Goal: Transaction & Acquisition: Book appointment/travel/reservation

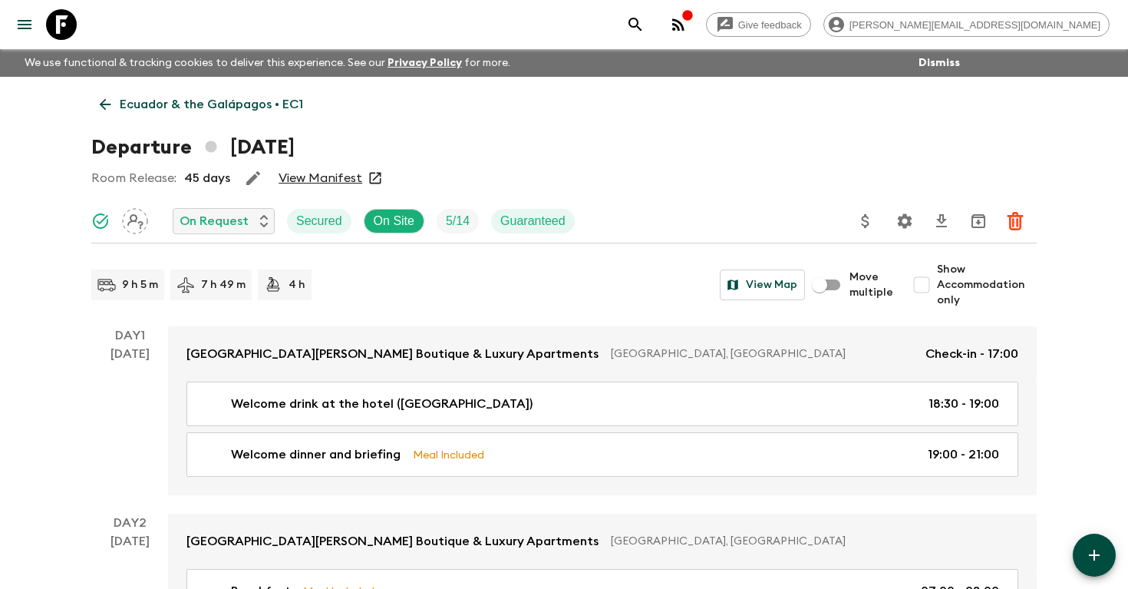
scroll to position [114, 0]
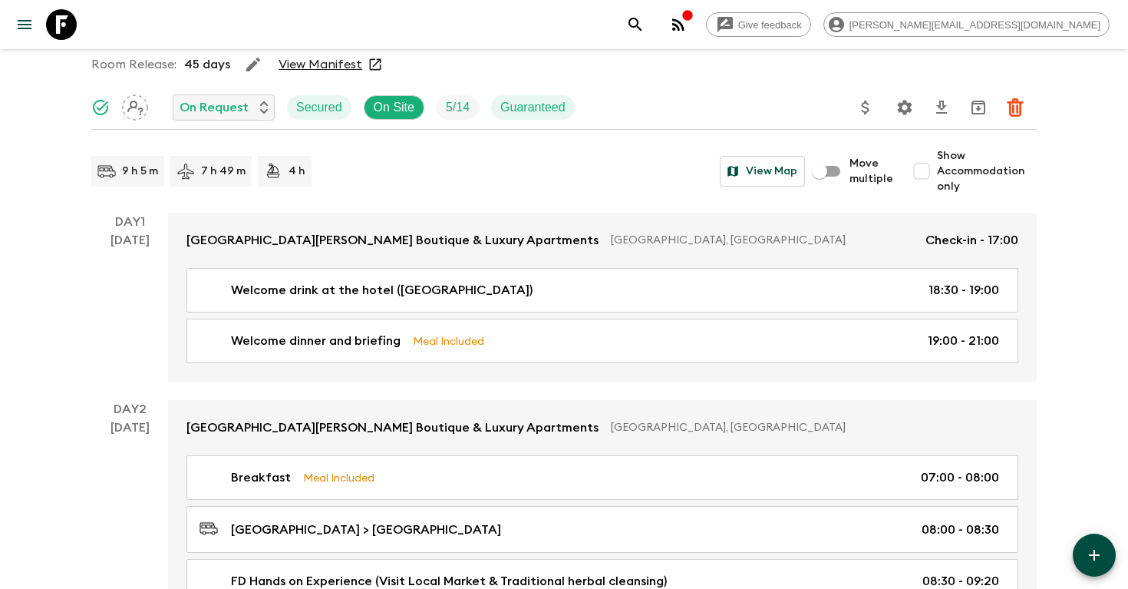
click at [641, 26] on icon "search adventures" at bounding box center [634, 24] width 13 height 13
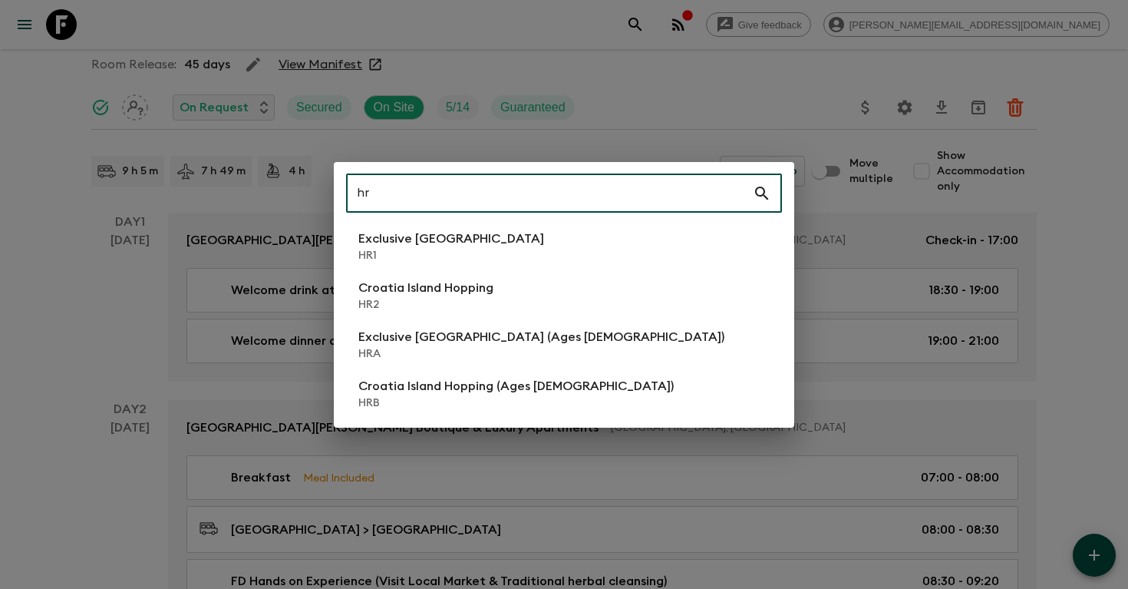
type input "hr"
click at [483, 351] on p "HRA" at bounding box center [541, 353] width 366 height 15
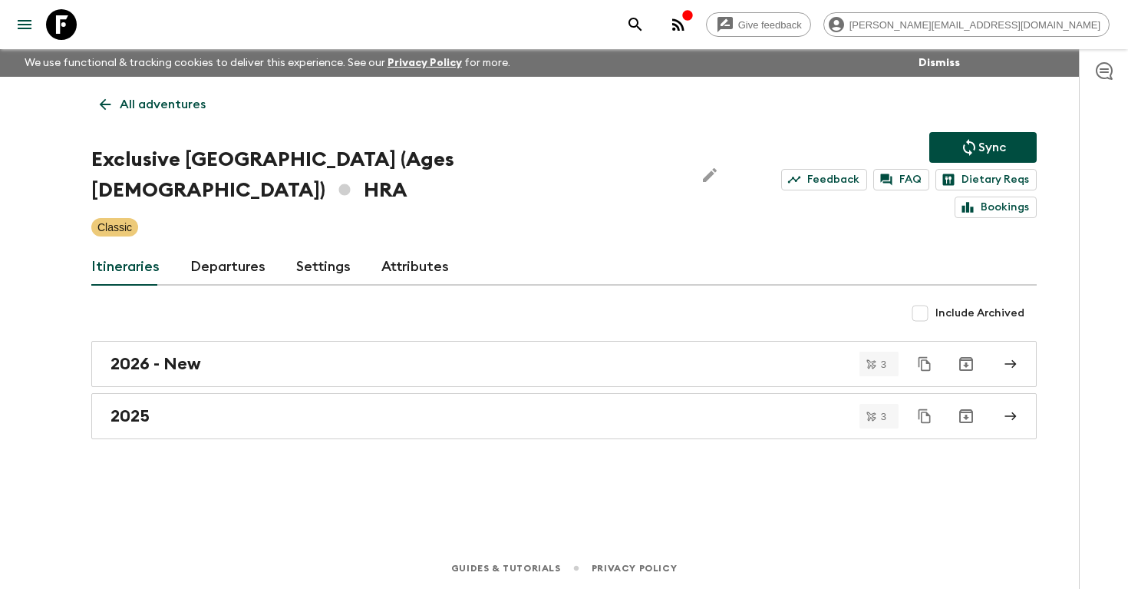
click at [212, 249] on link "Departures" at bounding box center [227, 267] width 75 height 37
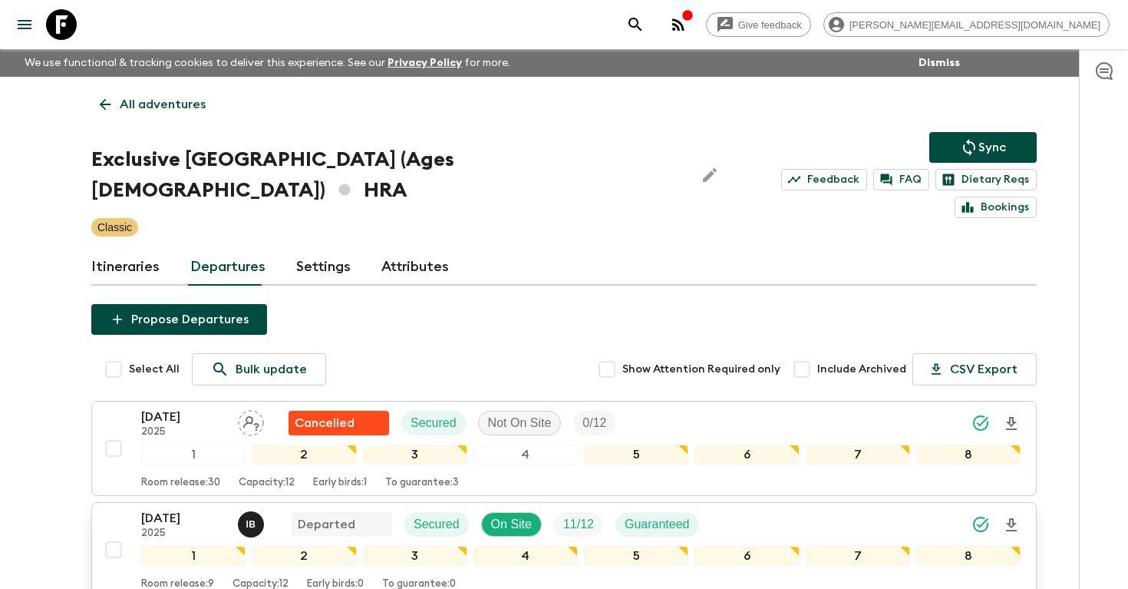
click at [199, 509] on p "[DATE]" at bounding box center [183, 518] width 84 height 18
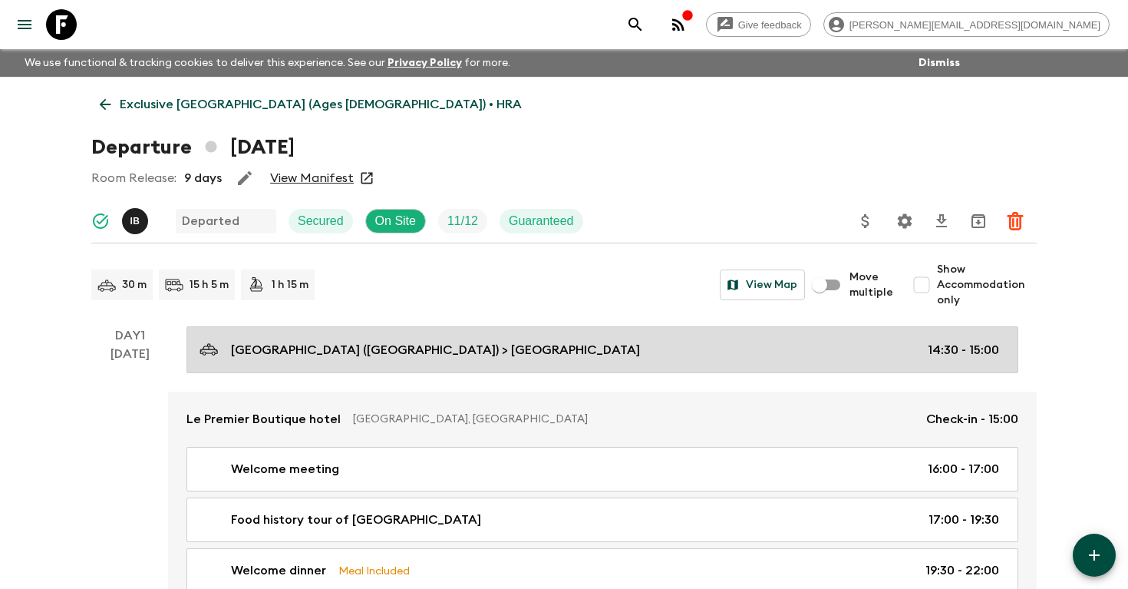
click at [365, 347] on p "[GEOGRAPHIC_DATA] ([GEOGRAPHIC_DATA]) > [GEOGRAPHIC_DATA]" at bounding box center [435, 350] width 409 height 18
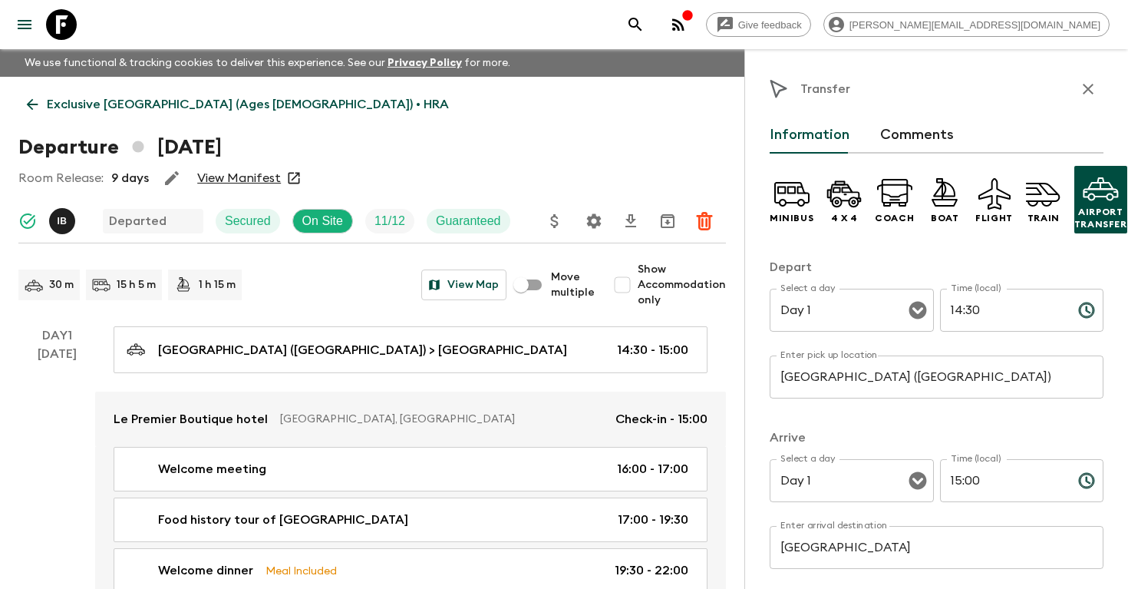
click at [645, 31] on icon "search adventures" at bounding box center [635, 24] width 18 height 18
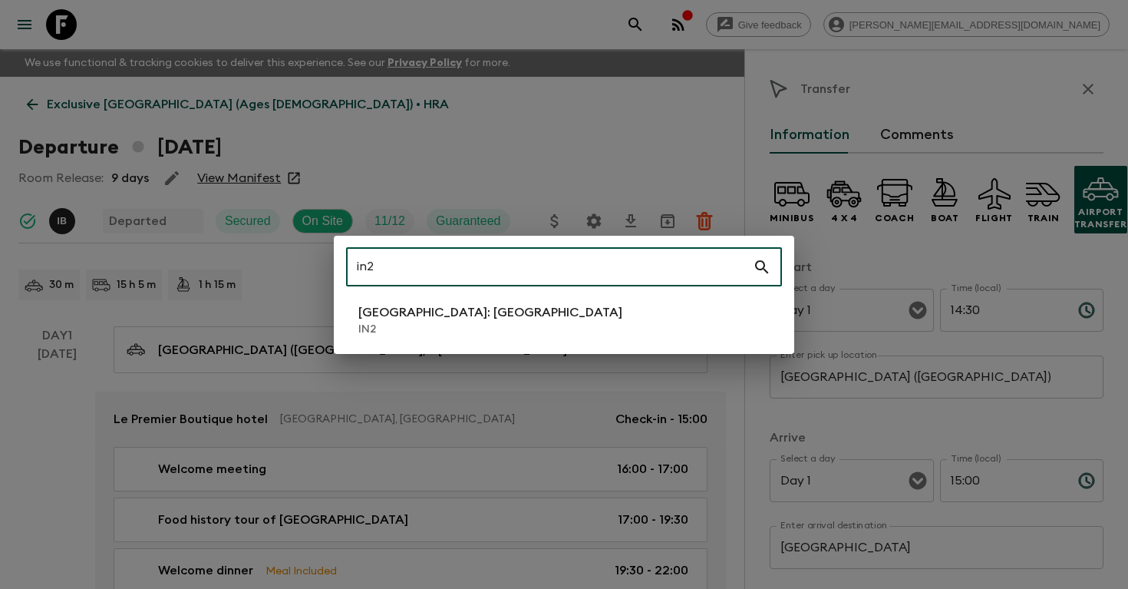
type input "in2"
